Goal: Navigation & Orientation: Understand site structure

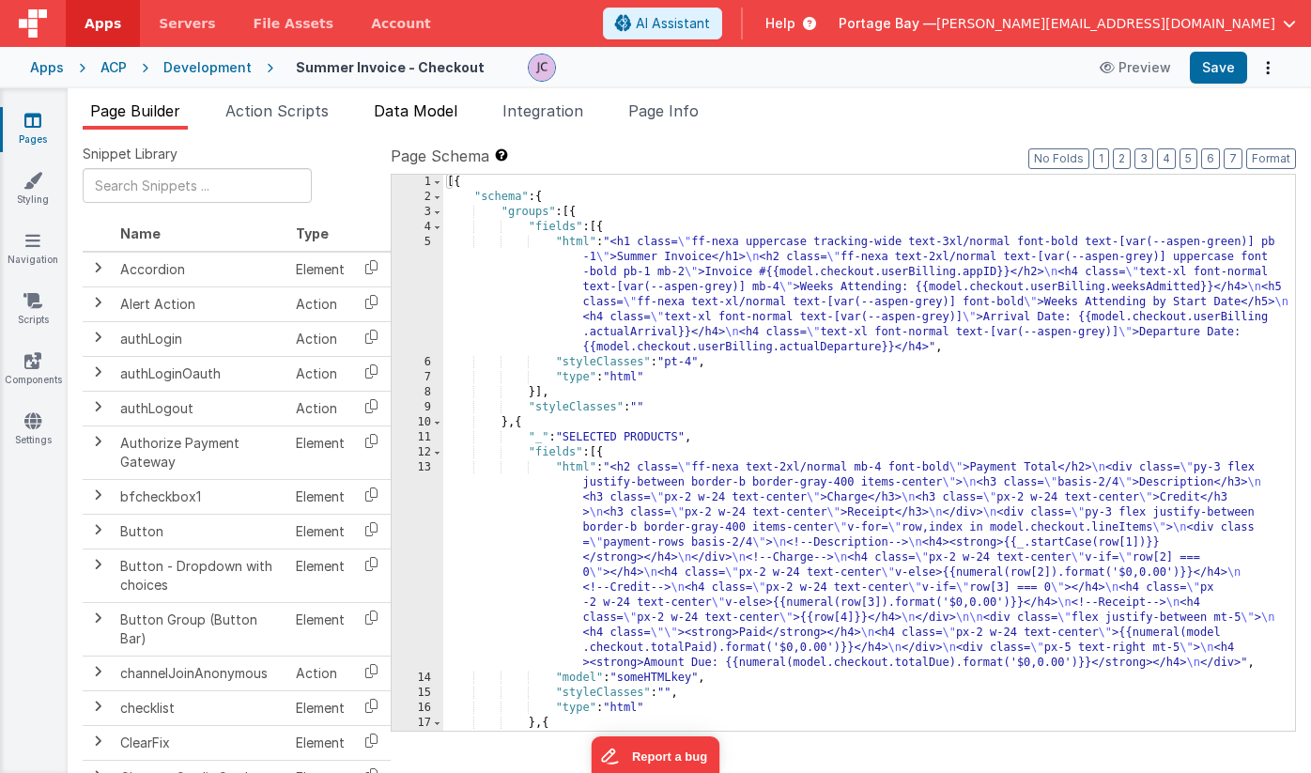
click at [435, 107] on span "Data Model" at bounding box center [416, 110] width 84 height 19
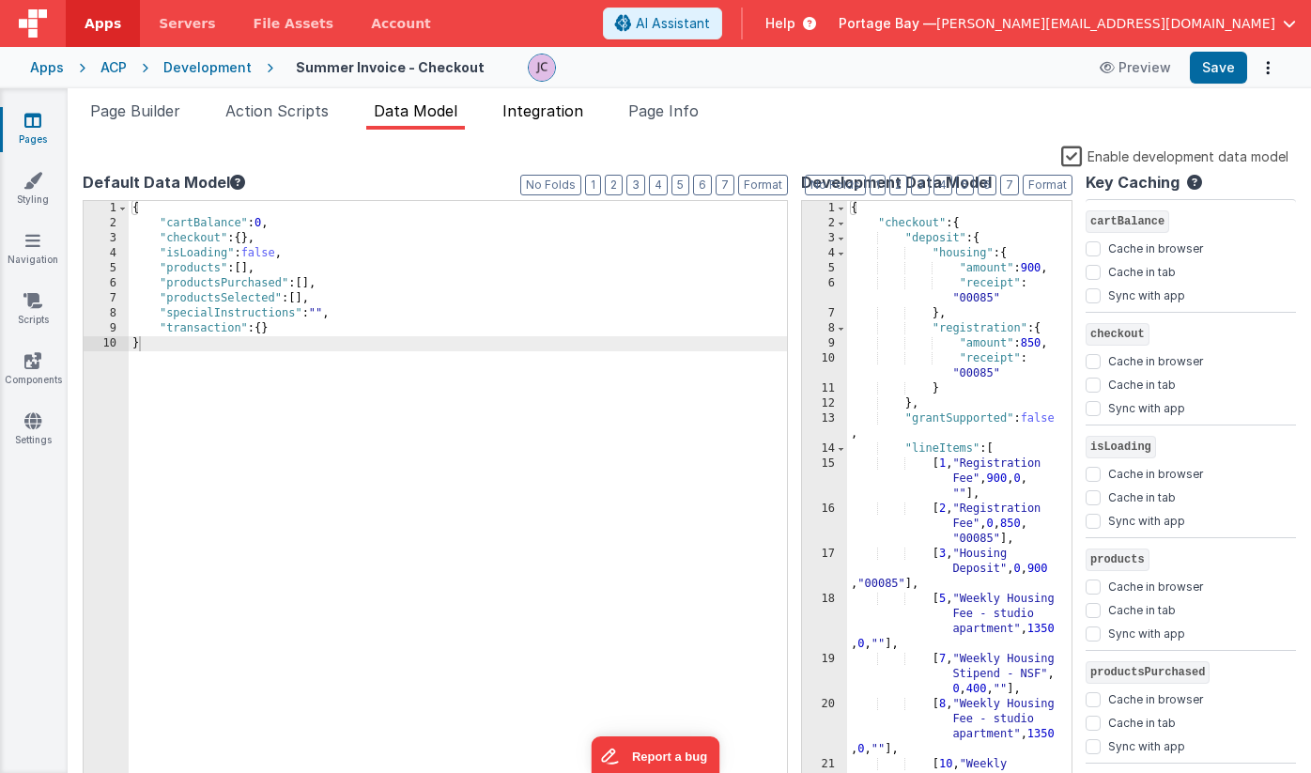
click at [550, 112] on span "Integration" at bounding box center [543, 110] width 81 height 19
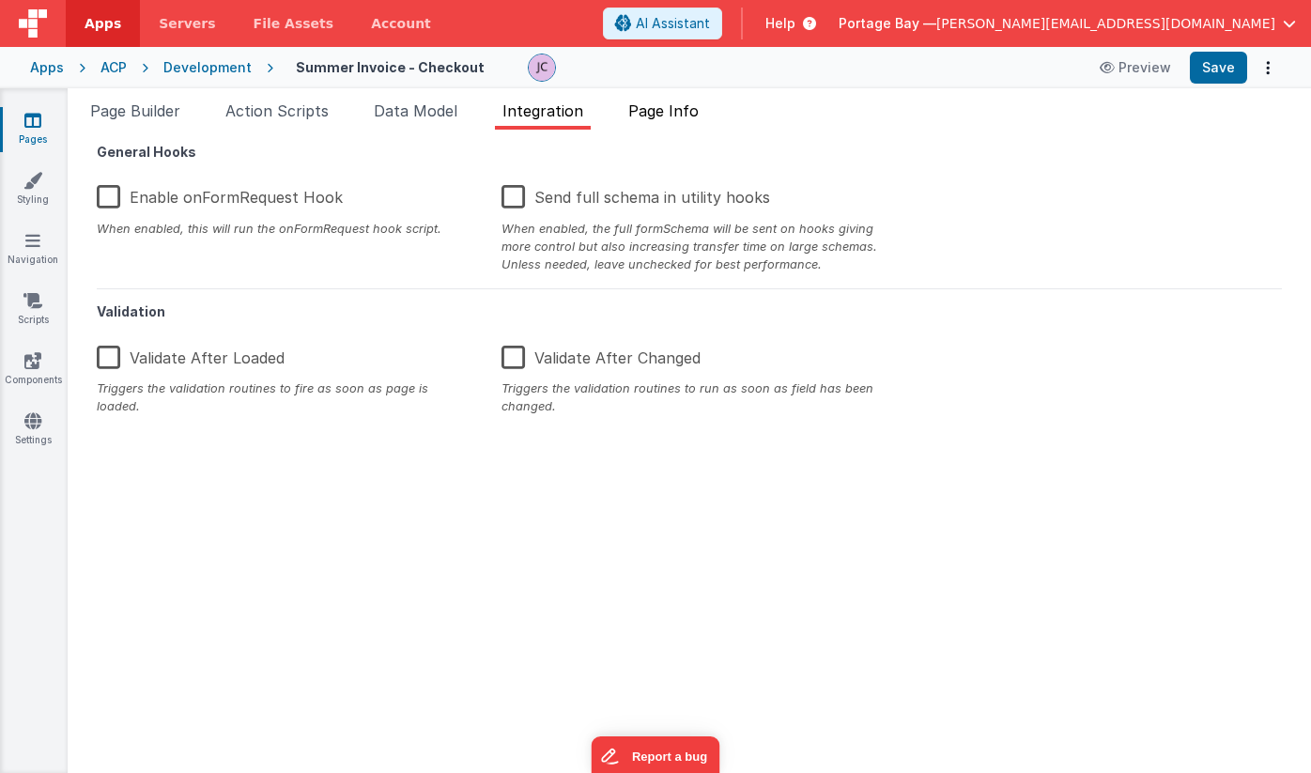
click at [677, 113] on span "Page Info" at bounding box center [663, 110] width 70 height 19
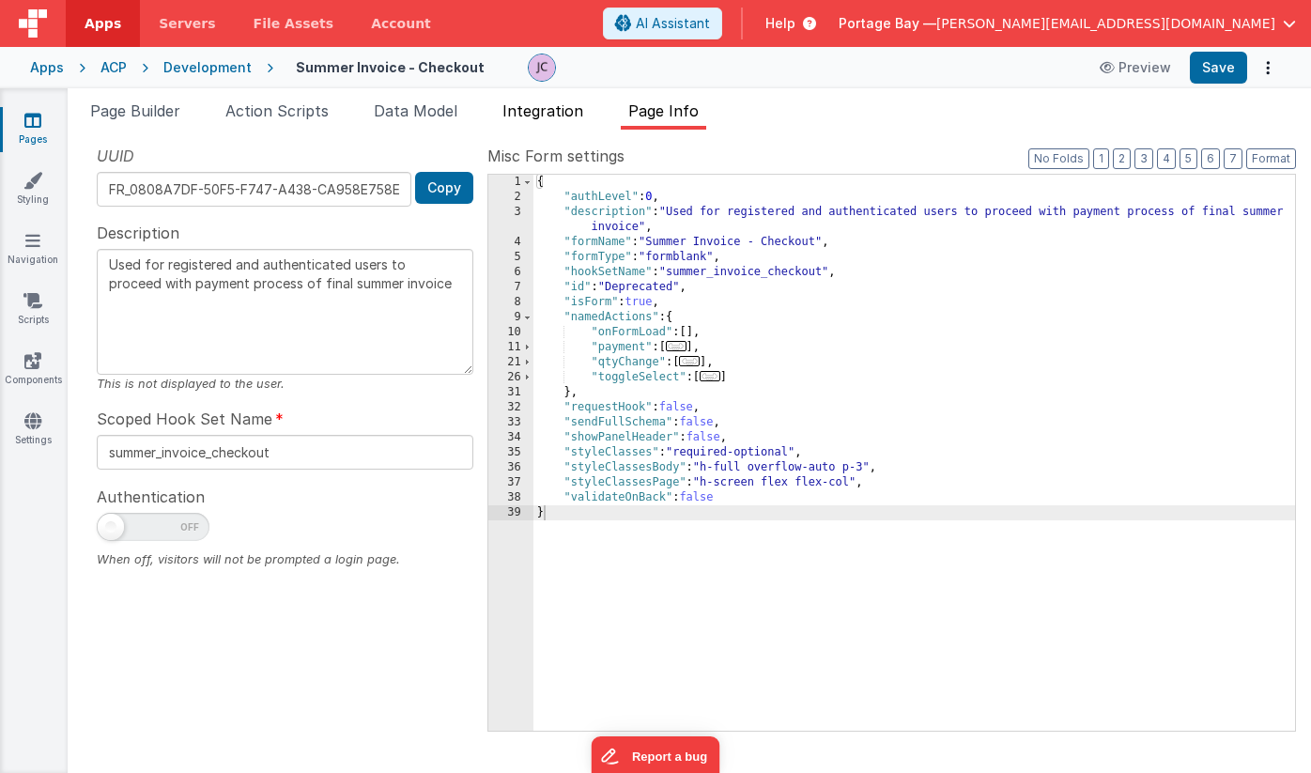
click at [553, 110] on span "Integration" at bounding box center [543, 110] width 81 height 19
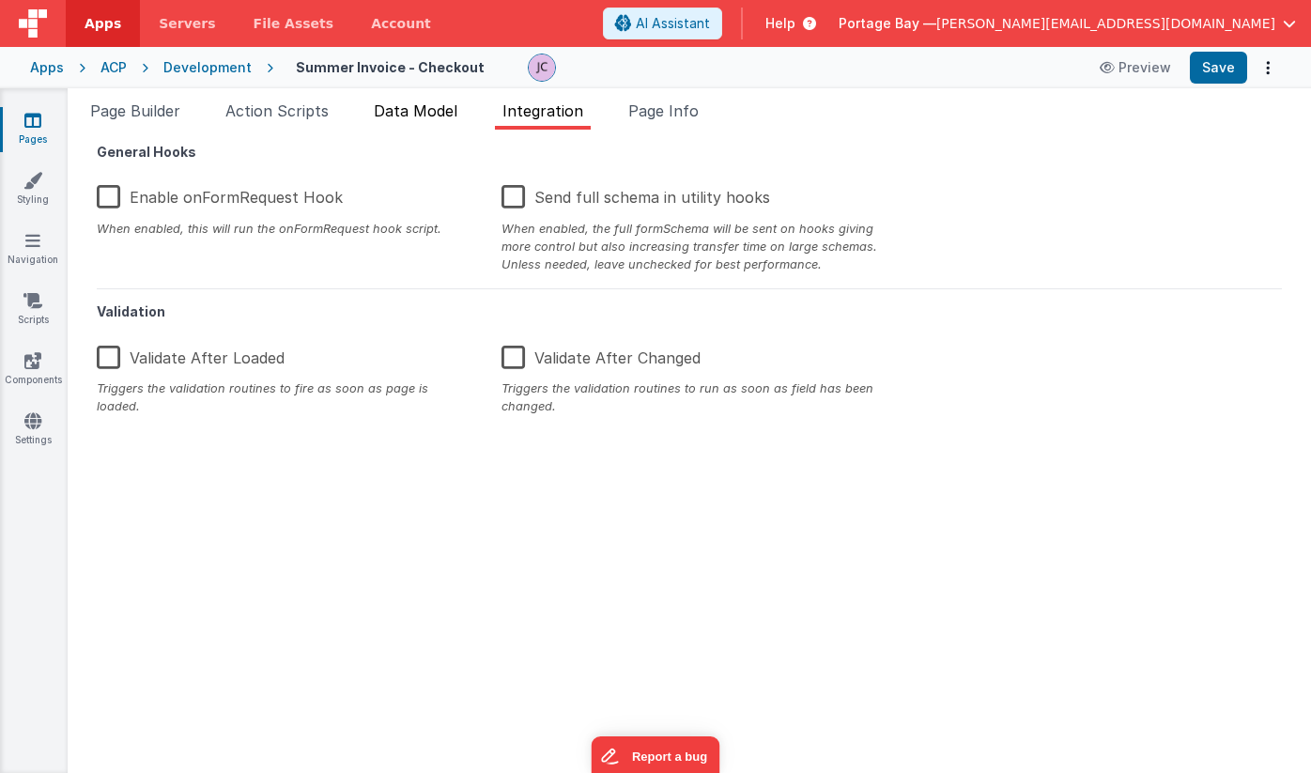
click at [415, 116] on span "Data Model" at bounding box center [416, 110] width 84 height 19
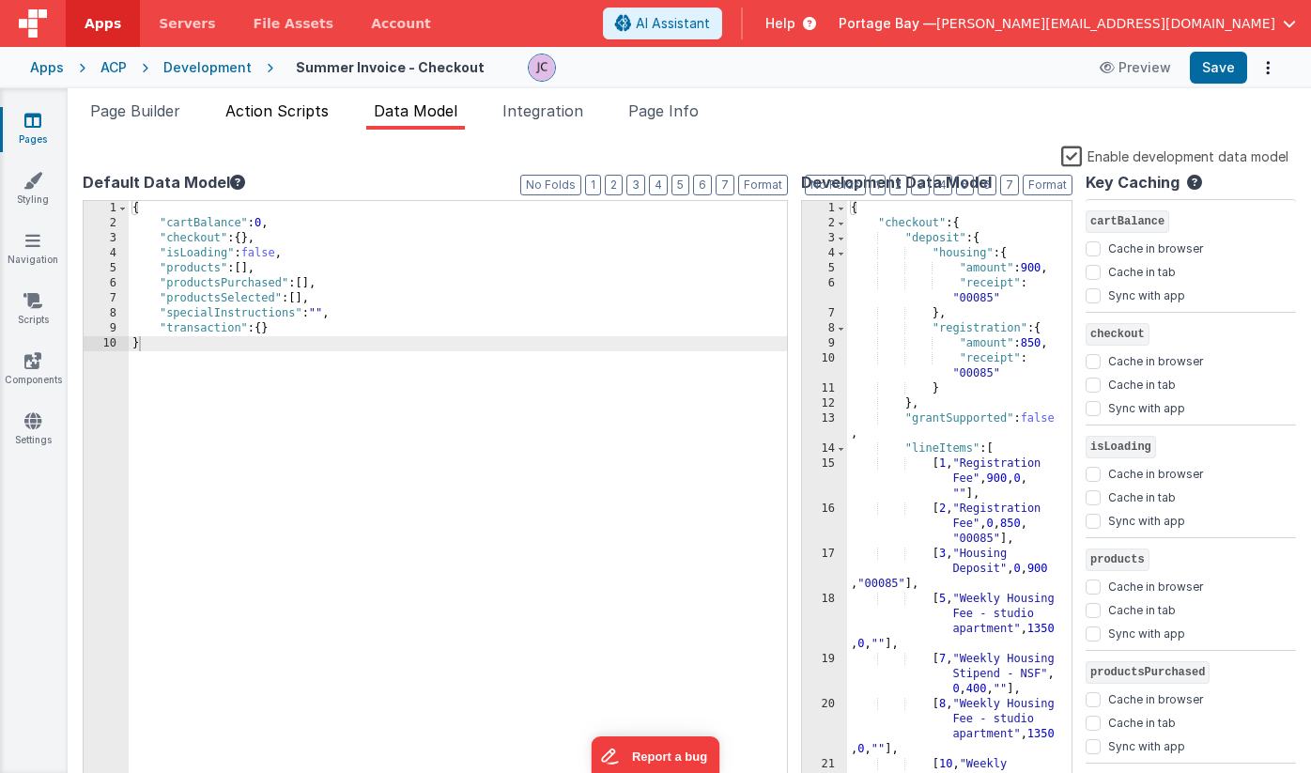
click at [259, 118] on span "Action Scripts" at bounding box center [276, 110] width 103 height 19
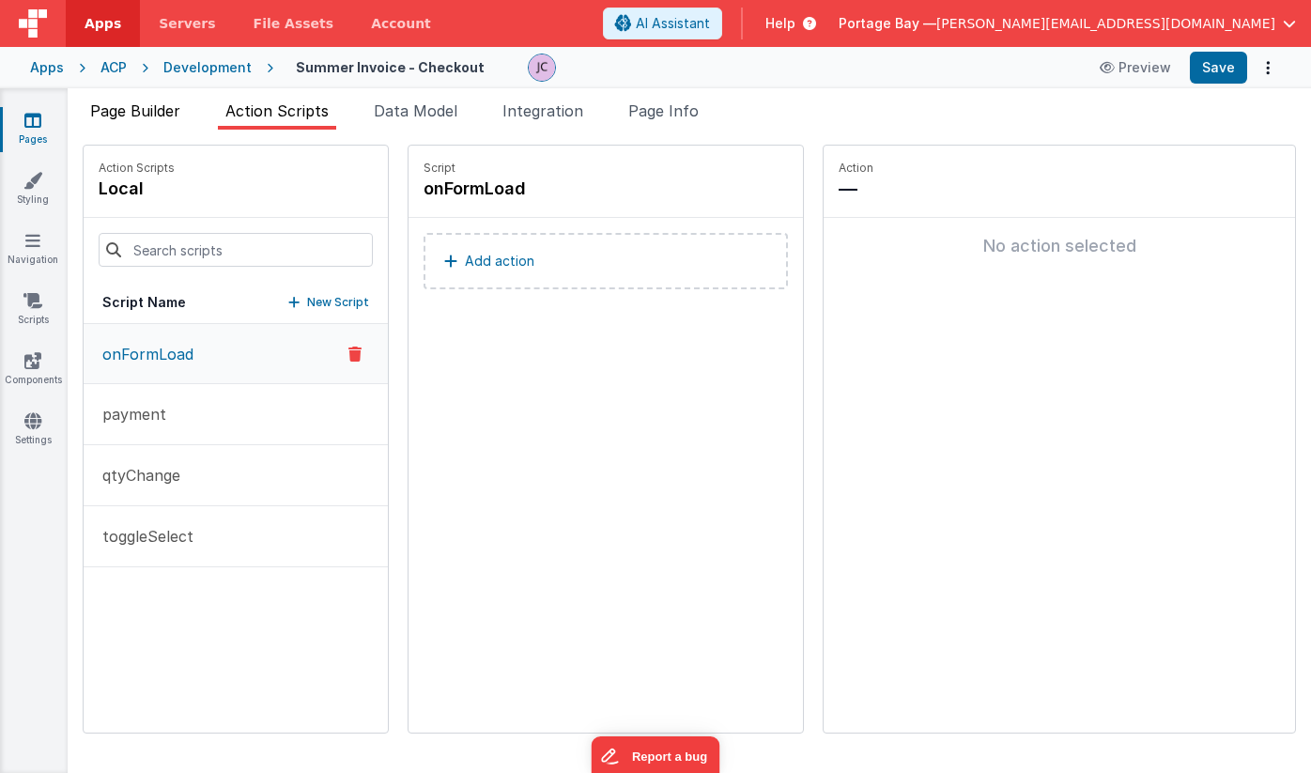
click at [115, 114] on span "Page Builder" at bounding box center [135, 110] width 90 height 19
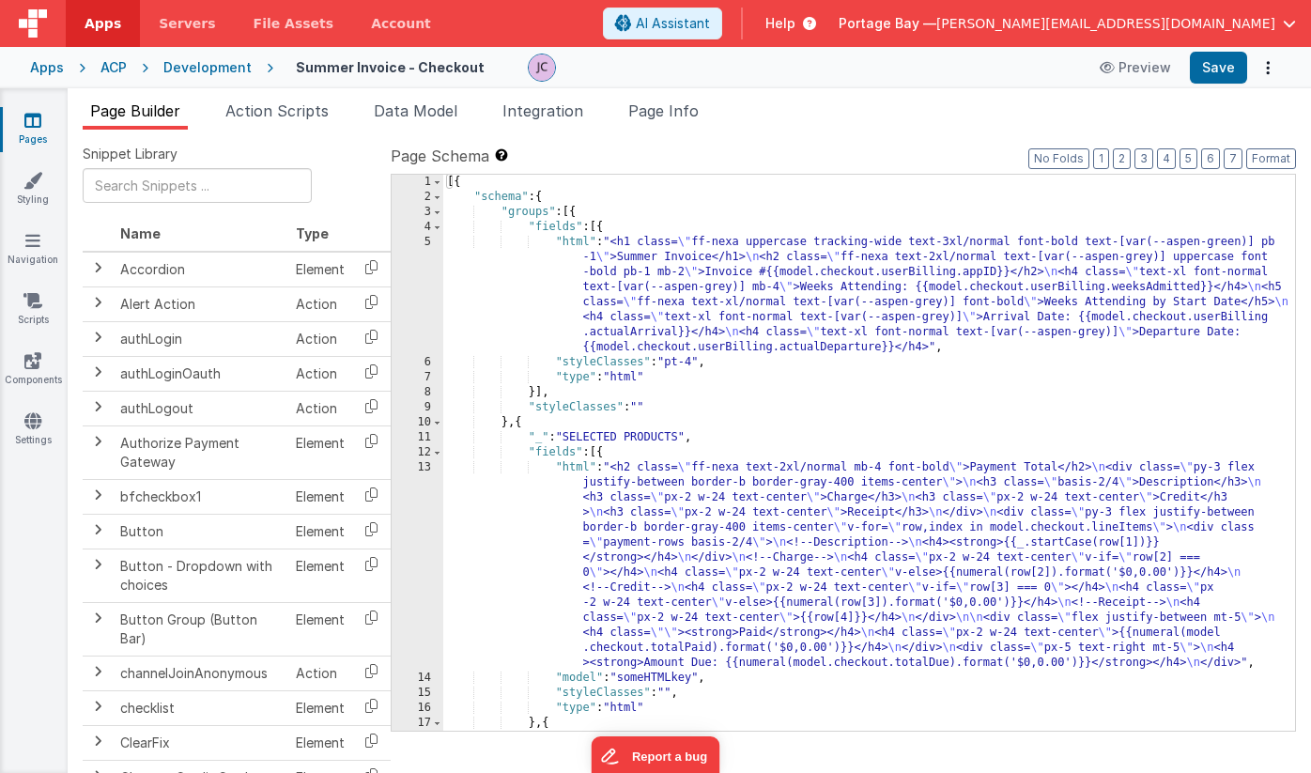
click at [104, 24] on span "Apps" at bounding box center [103, 23] width 37 height 19
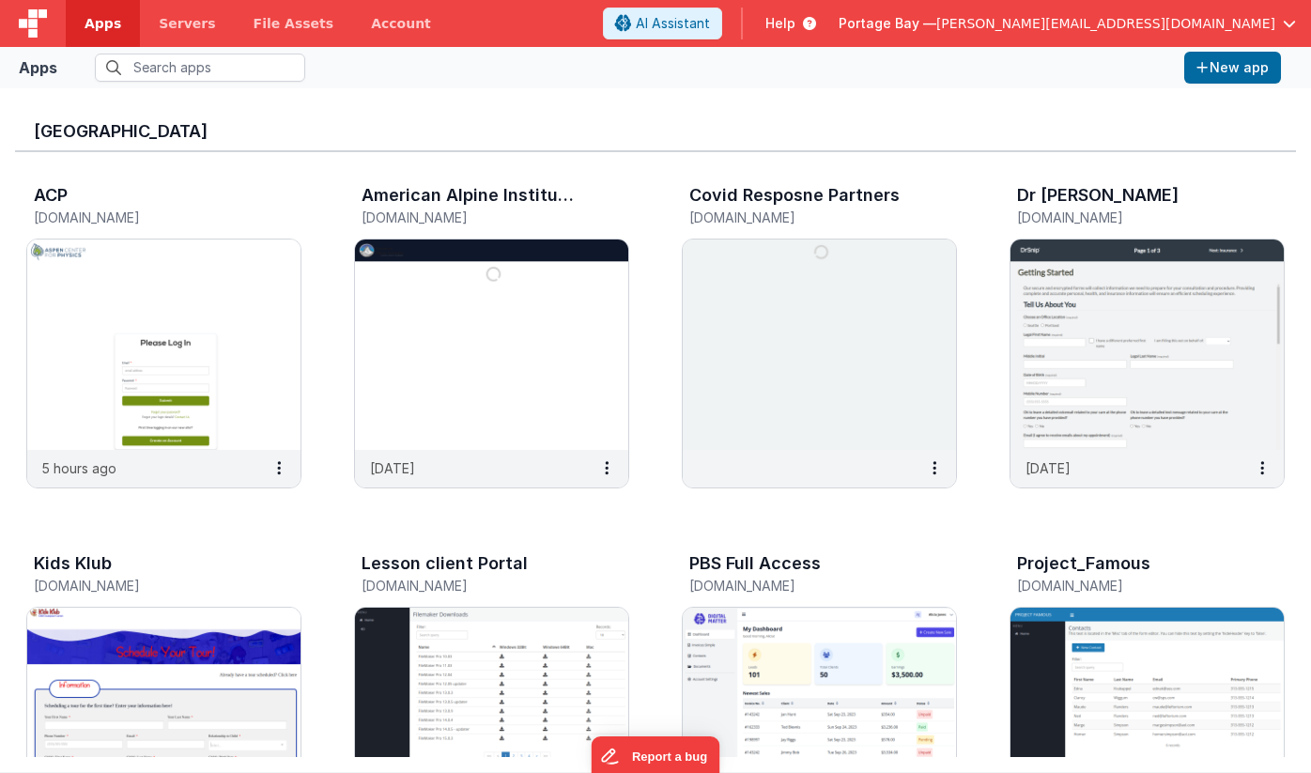
click at [1202, 18] on span "[PERSON_NAME][EMAIL_ADDRESS][DOMAIN_NAME]" at bounding box center [1106, 23] width 339 height 19
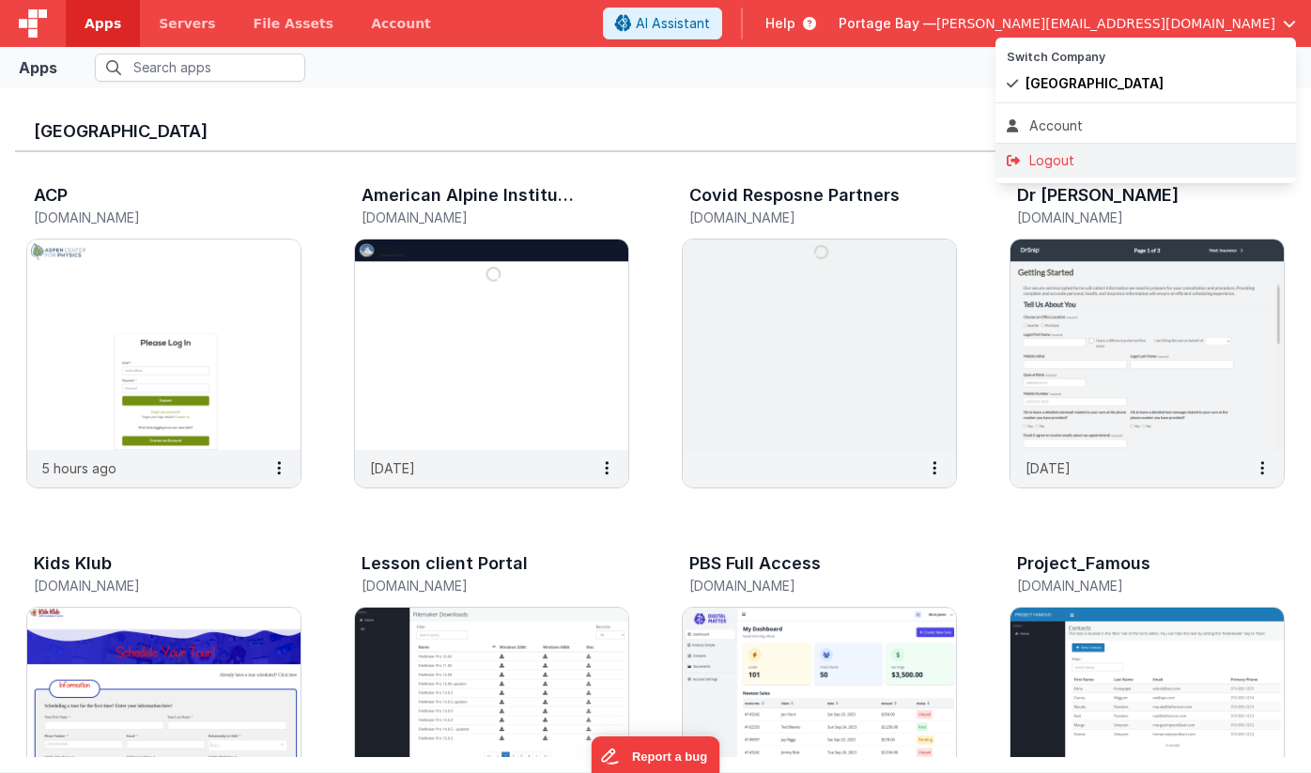
click at [1039, 161] on div "Logout" at bounding box center [1146, 160] width 278 height 19
